Goal: Navigation & Orientation: Locate item on page

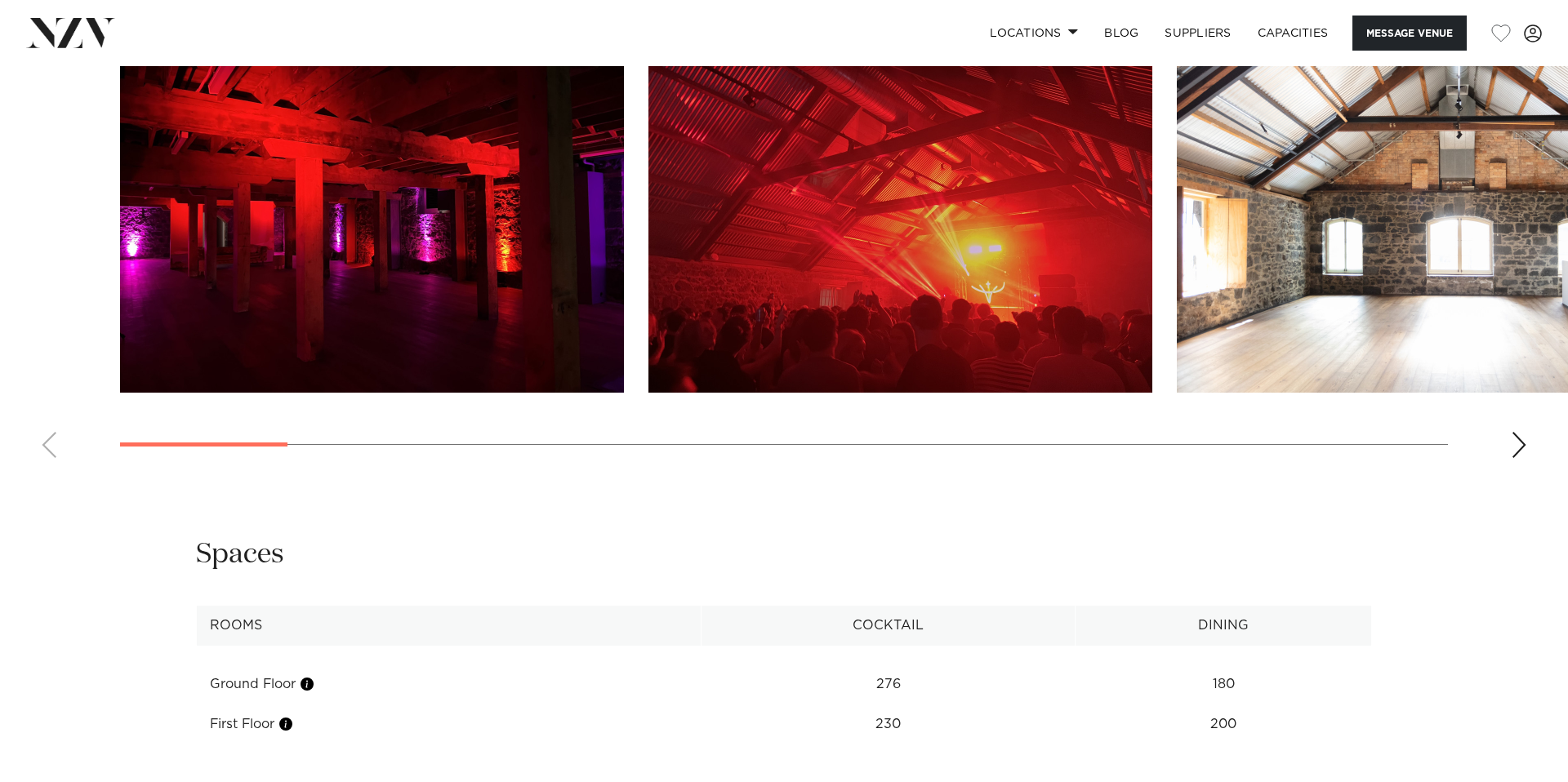
scroll to position [1688, 0]
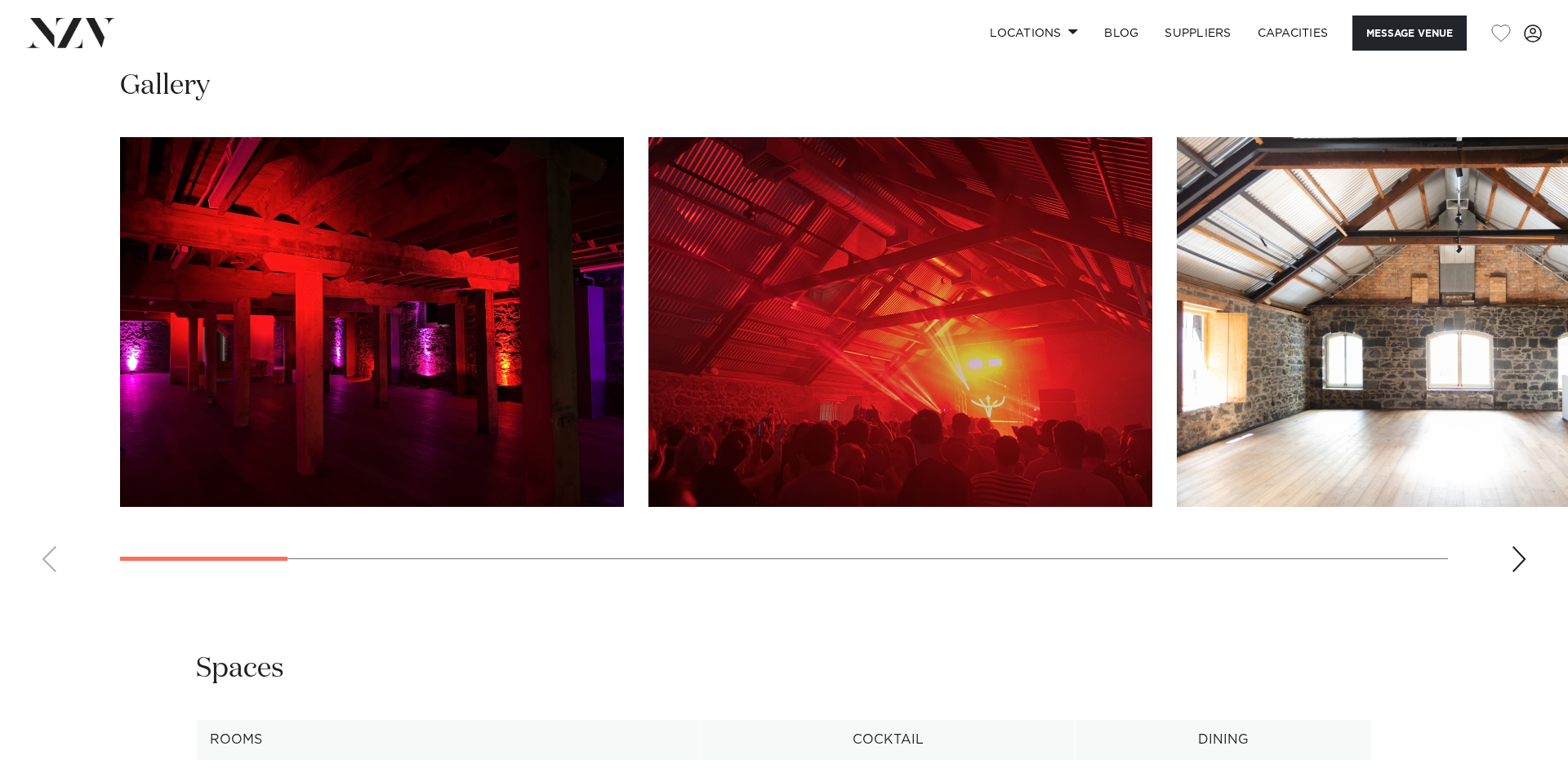
click at [356, 342] on img "1 / 20" at bounding box center [371, 322] width 504 height 369
